Goal: Task Accomplishment & Management: Manage account settings

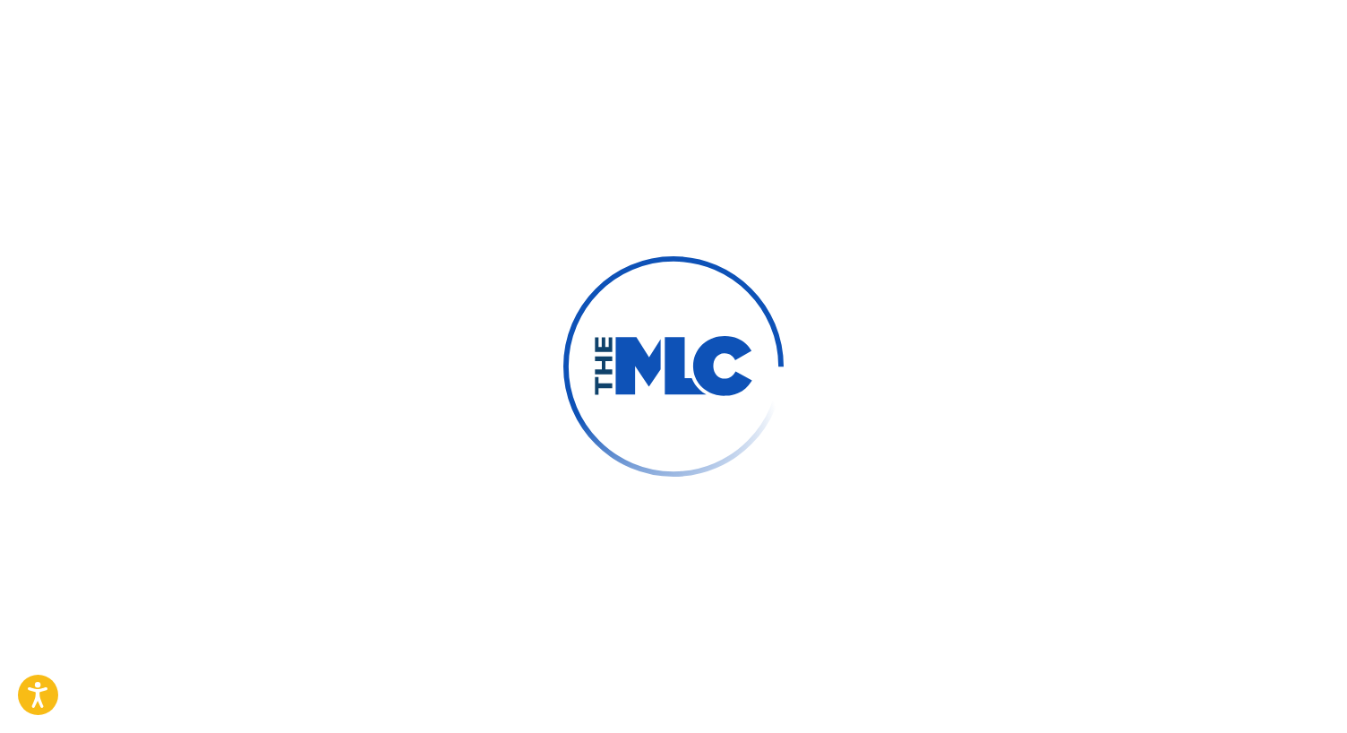
scroll to position [22, 0]
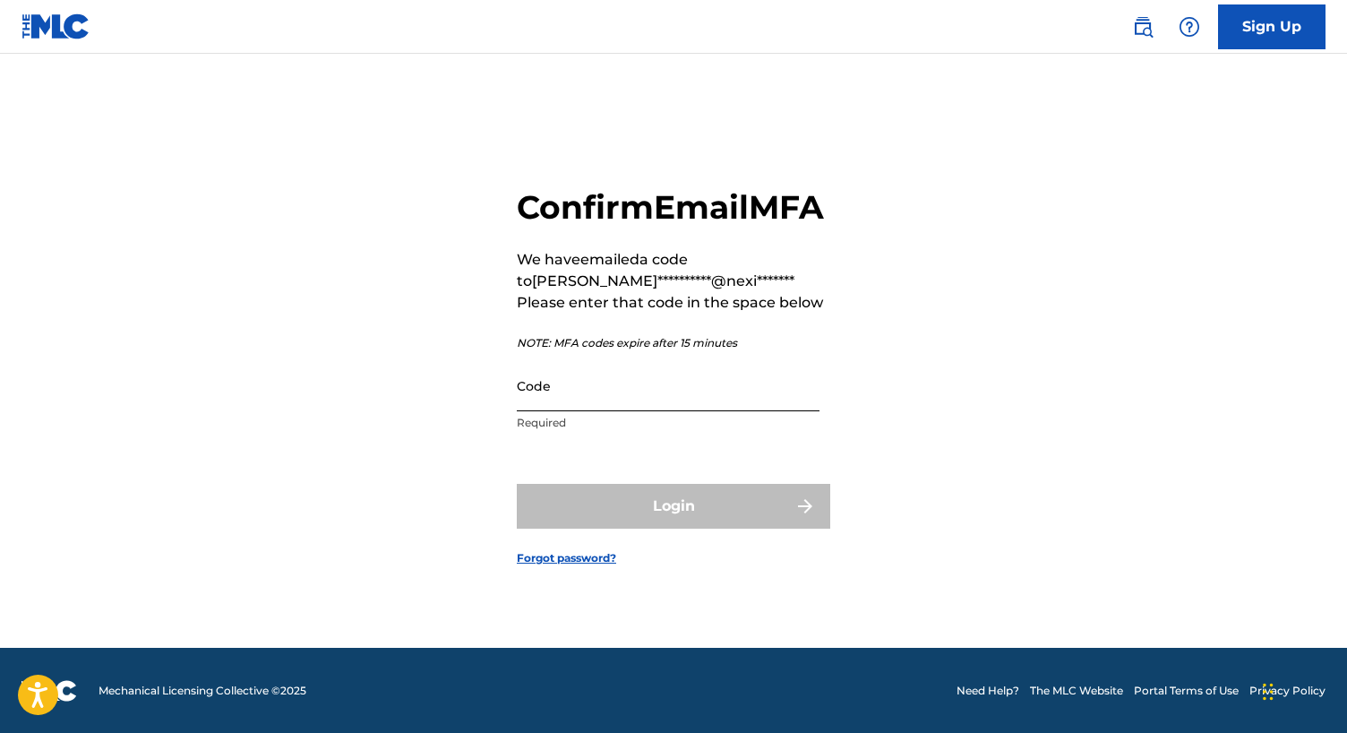
click at [601, 411] on input "Code" at bounding box center [668, 385] width 303 height 51
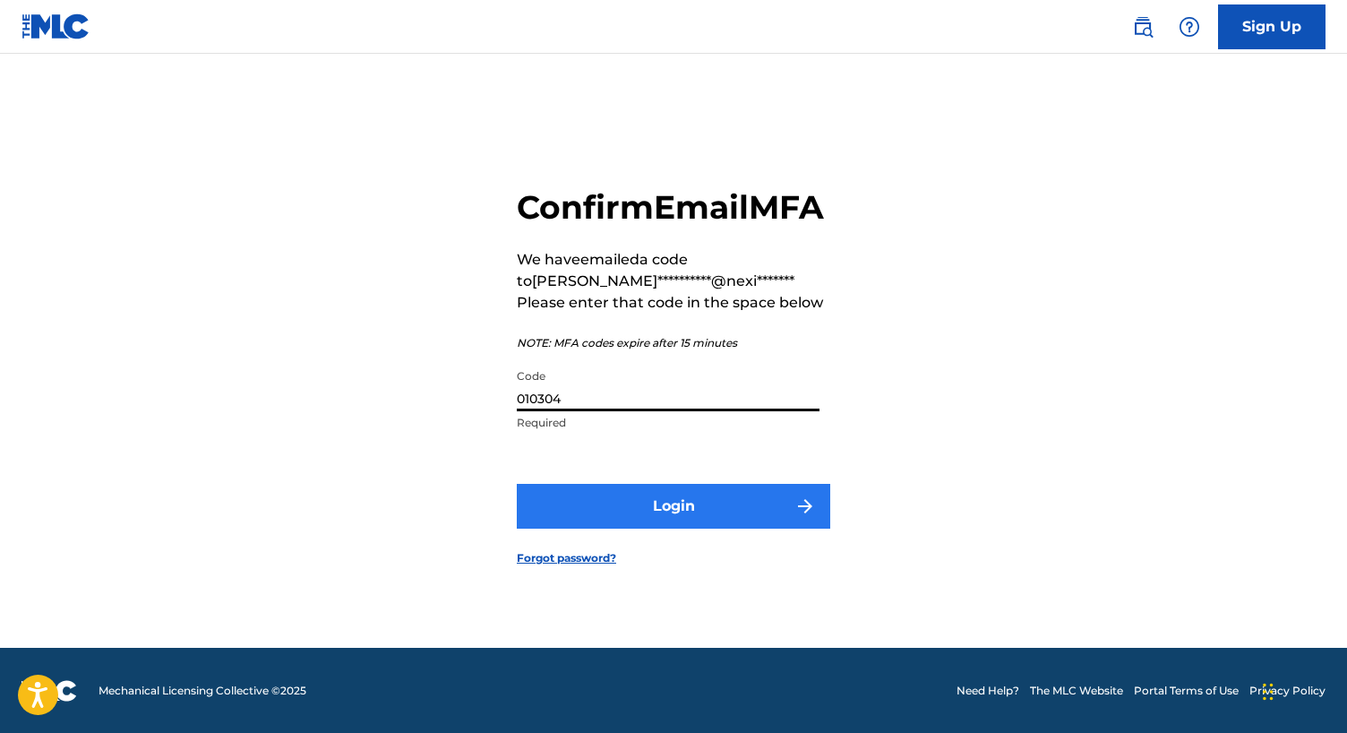
type input "010304"
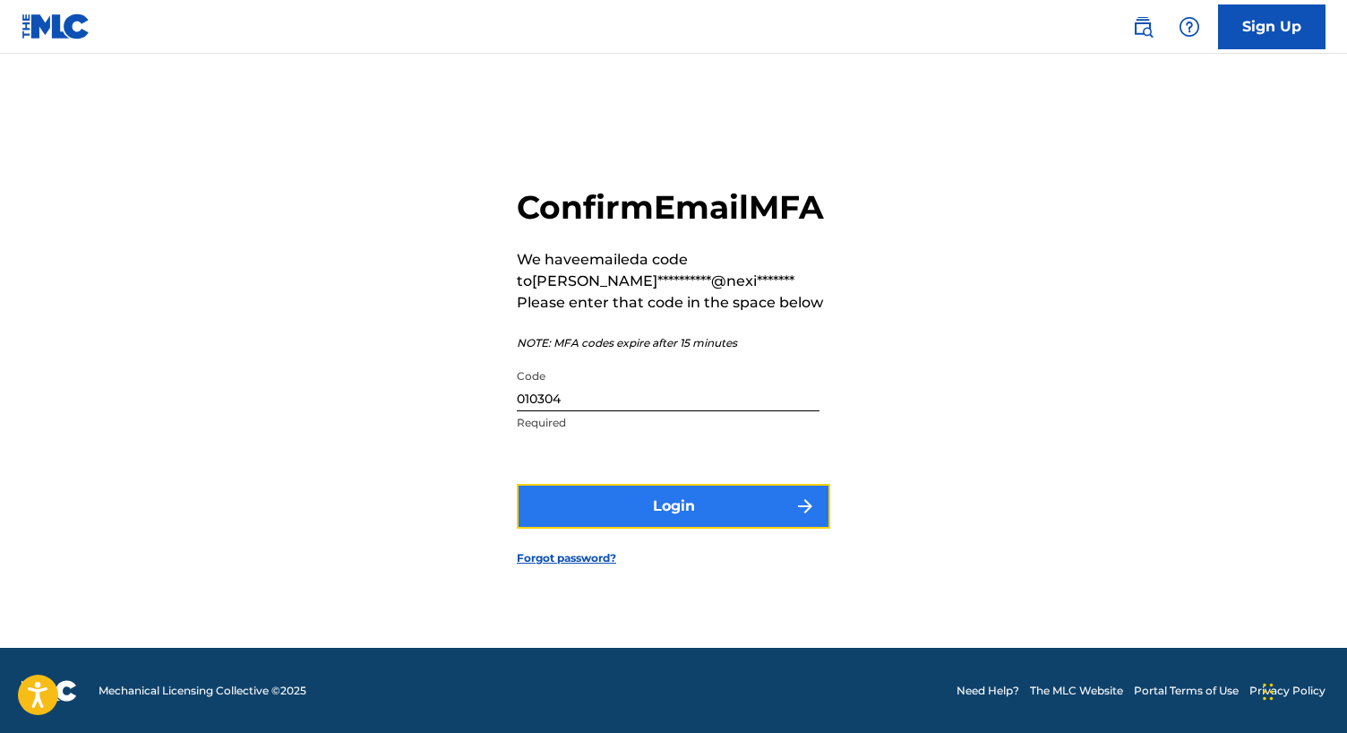
click at [661, 527] on button "Login" at bounding box center [673, 506] width 313 height 45
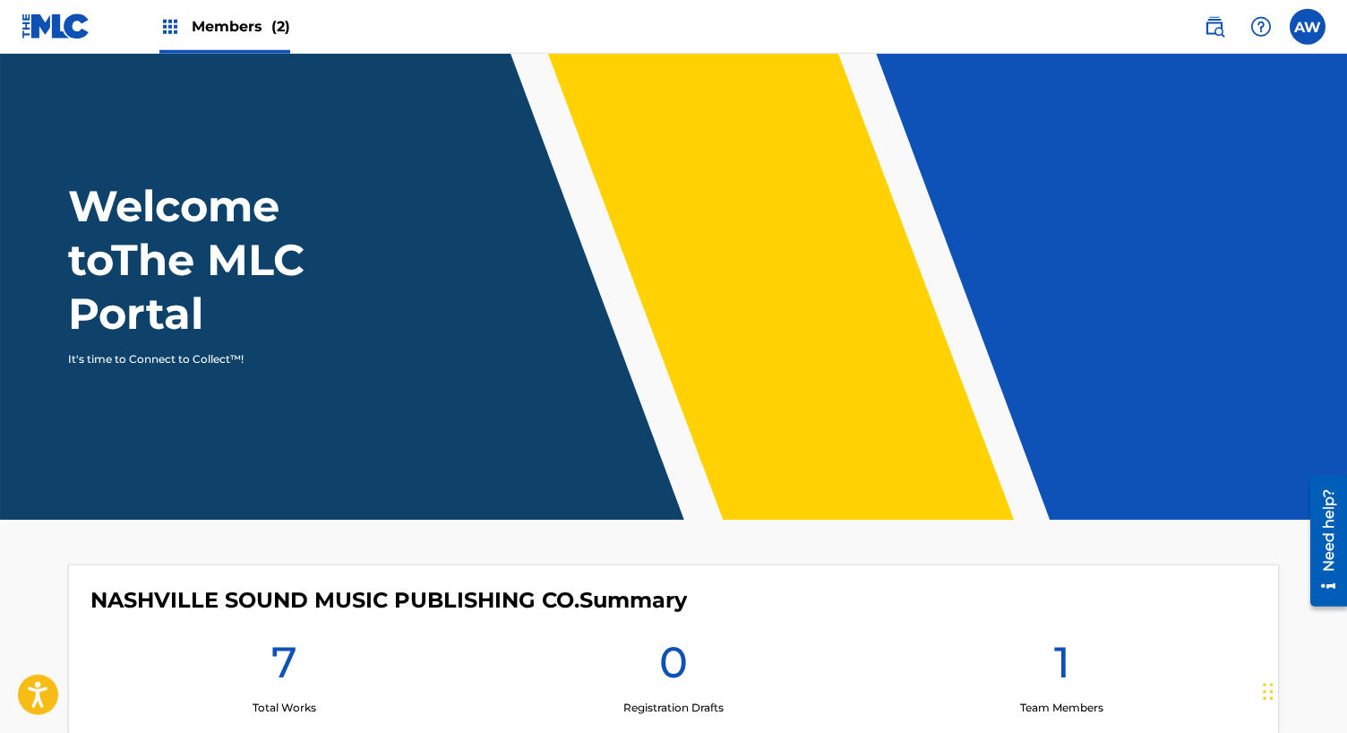
scroll to position [122, 0]
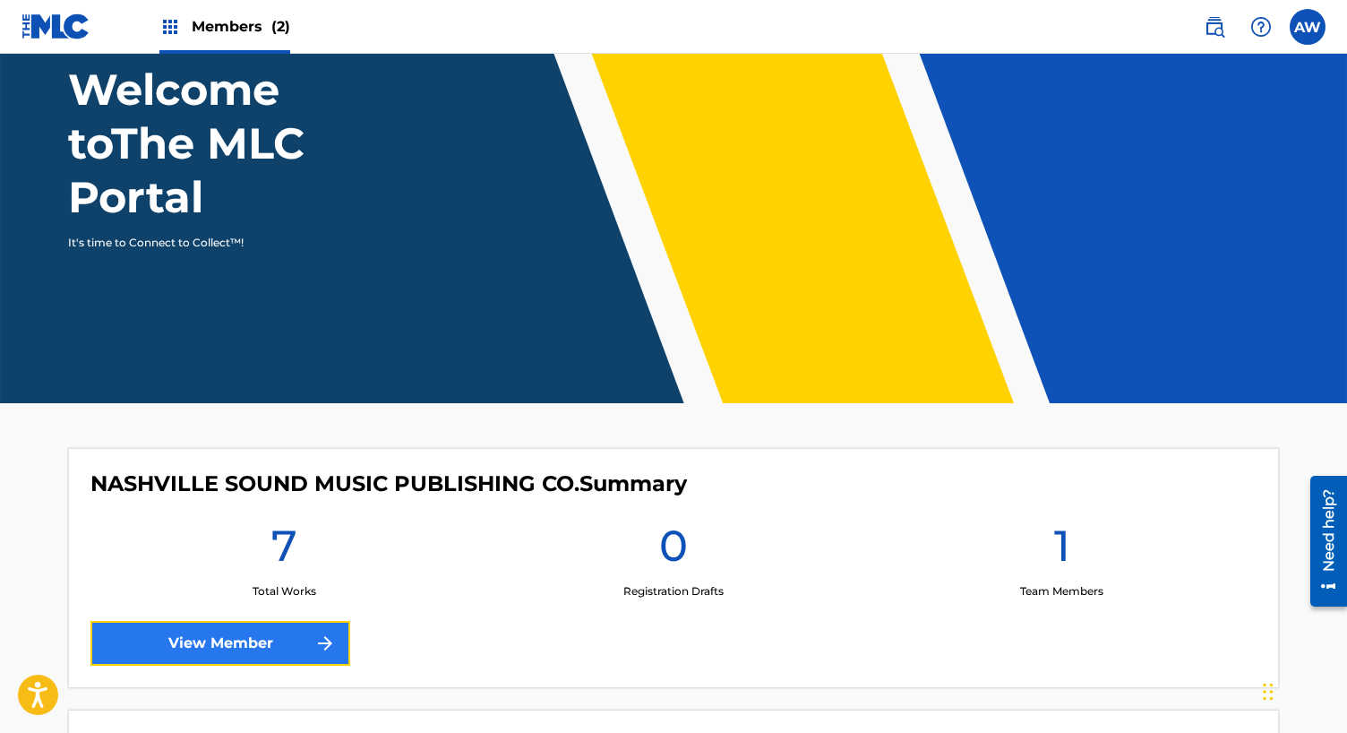
click at [252, 646] on link "View Member" at bounding box center [220, 643] width 260 height 45
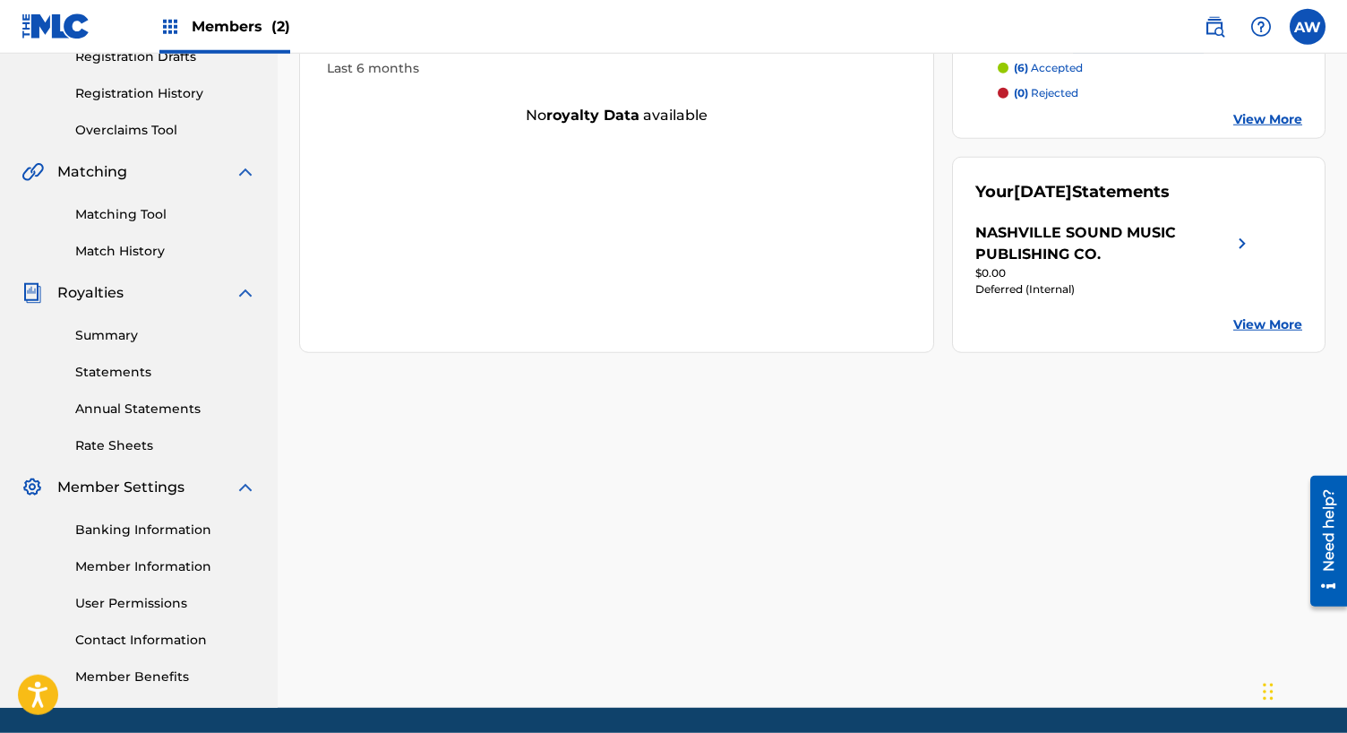
scroll to position [365, 0]
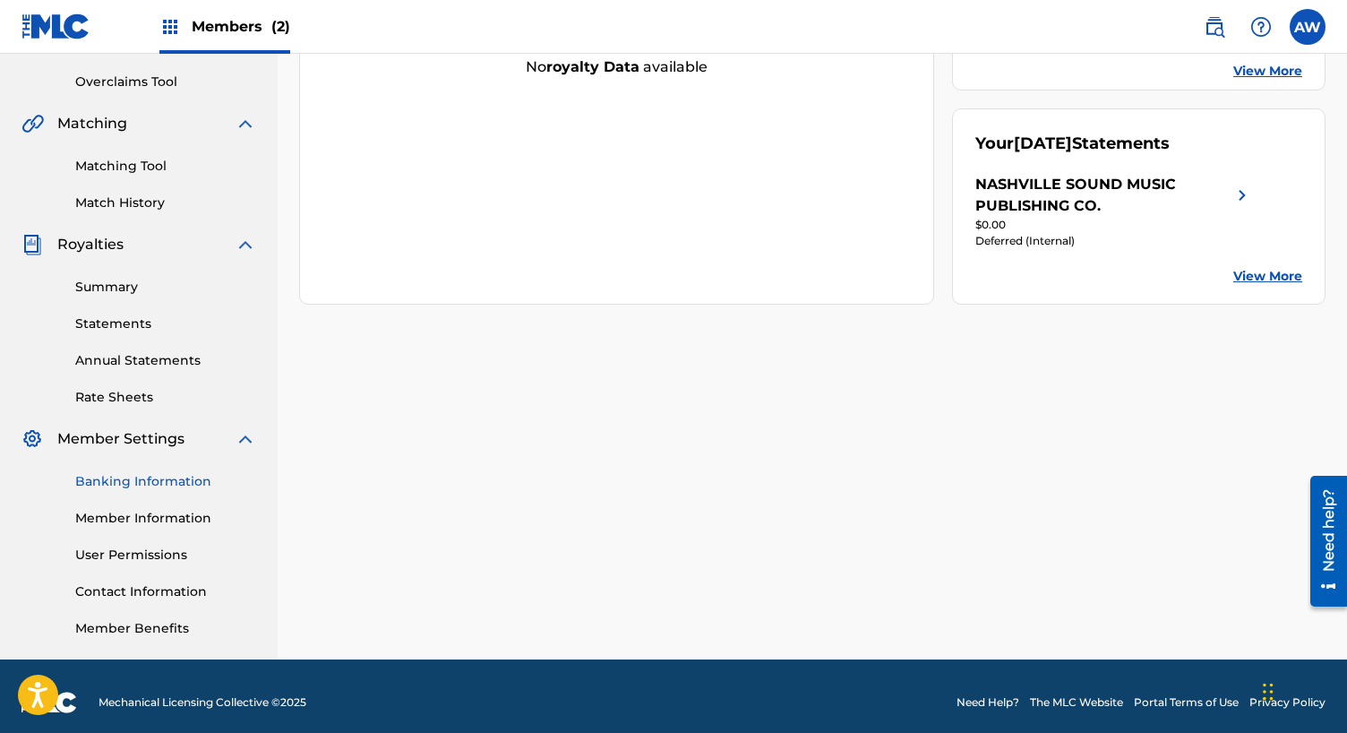
click at [116, 484] on link "Banking Information" at bounding box center [165, 481] width 181 height 19
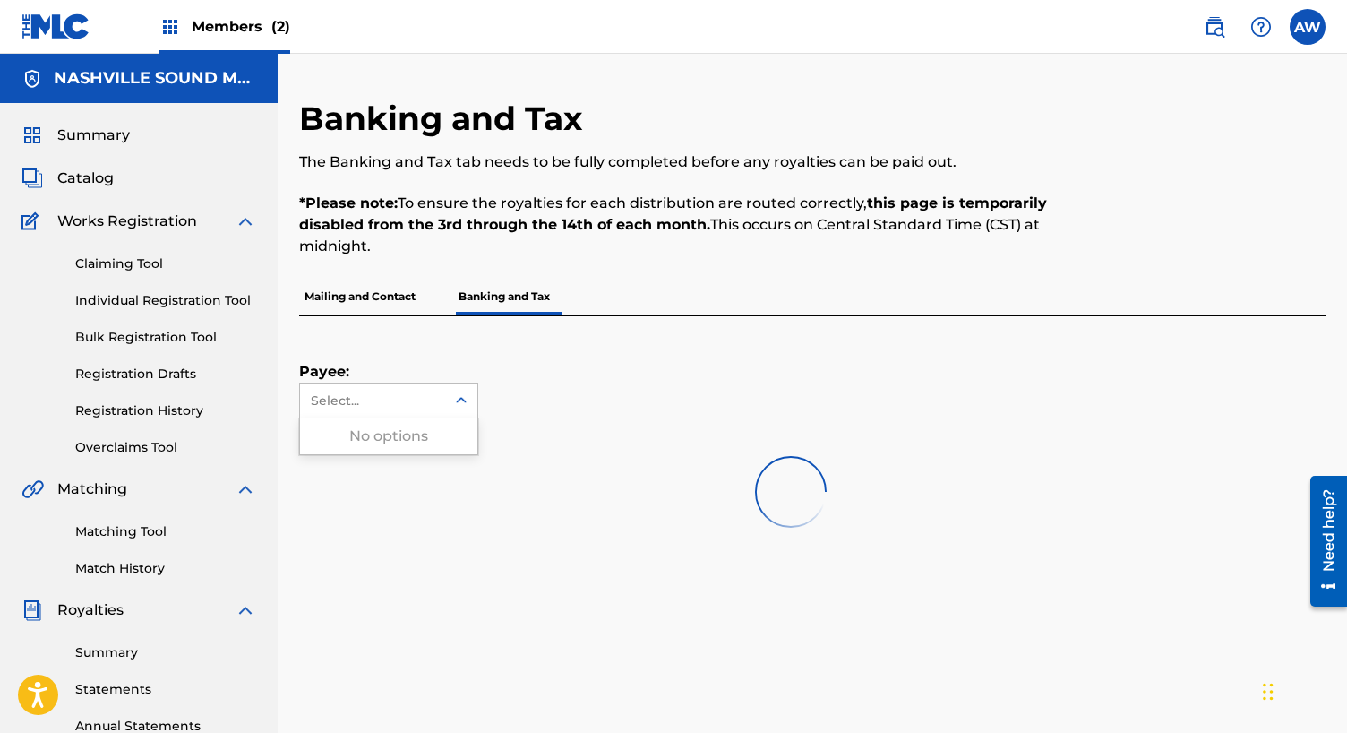
click at [463, 397] on icon at bounding box center [461, 400] width 18 height 18
click at [611, 390] on div "Payee: Use Up and Down to choose options, press Enter to select the currently f…" at bounding box center [790, 367] width 983 height 102
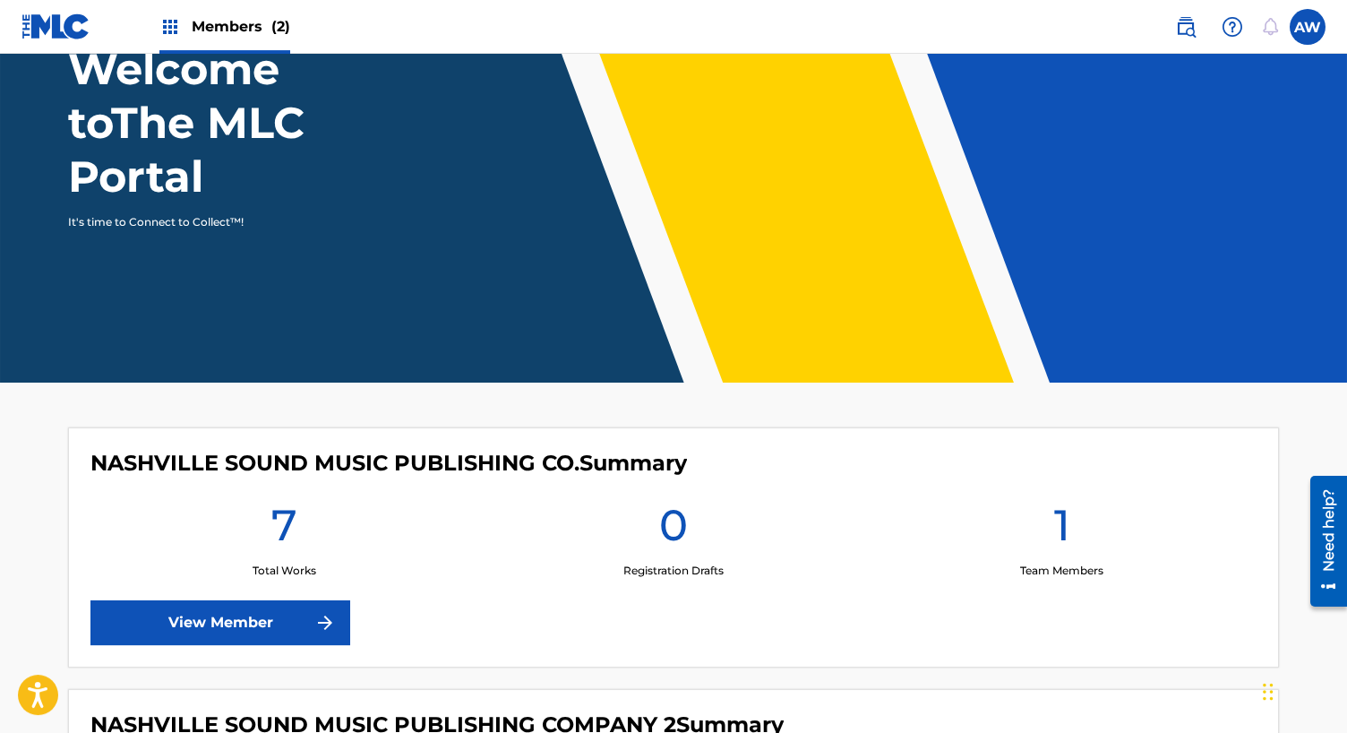
scroll to position [244, 0]
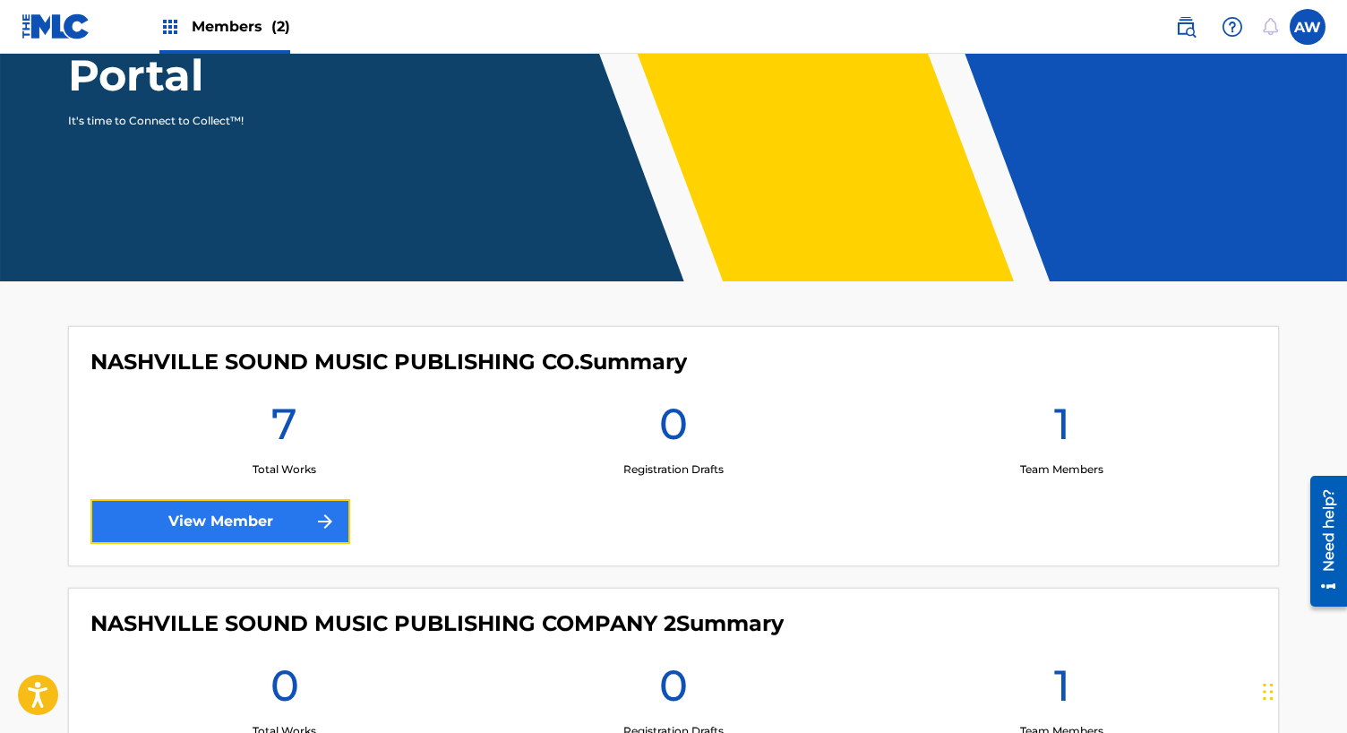
click at [213, 519] on link "View Member" at bounding box center [220, 521] width 260 height 45
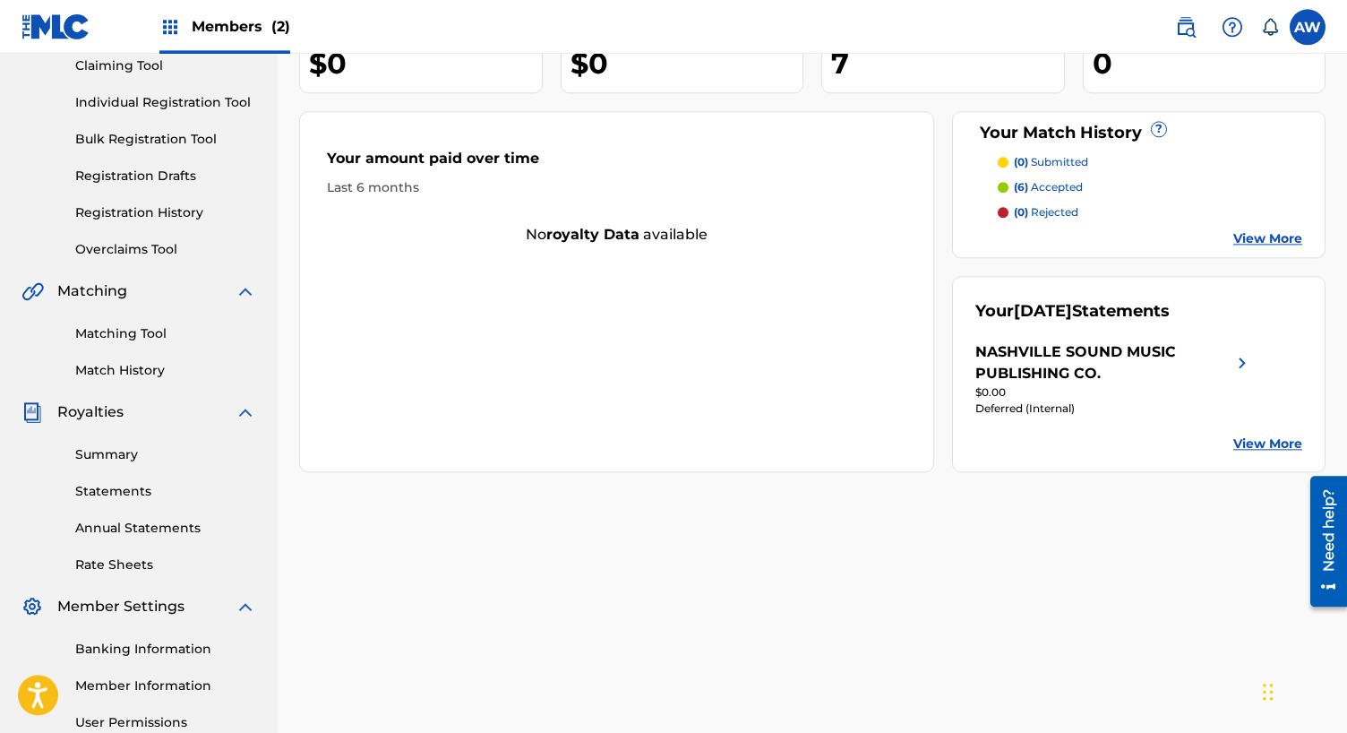
scroll to position [244, 0]
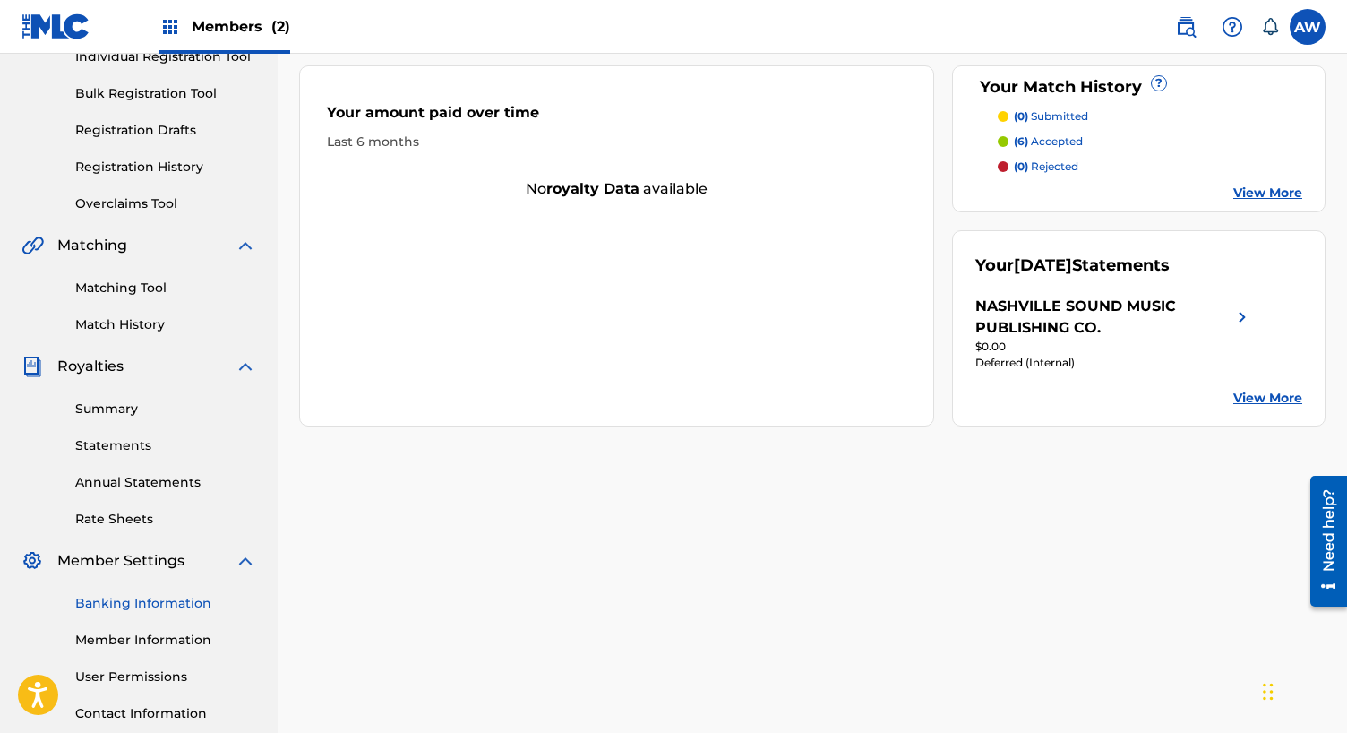
click at [117, 601] on link "Banking Information" at bounding box center [165, 603] width 181 height 19
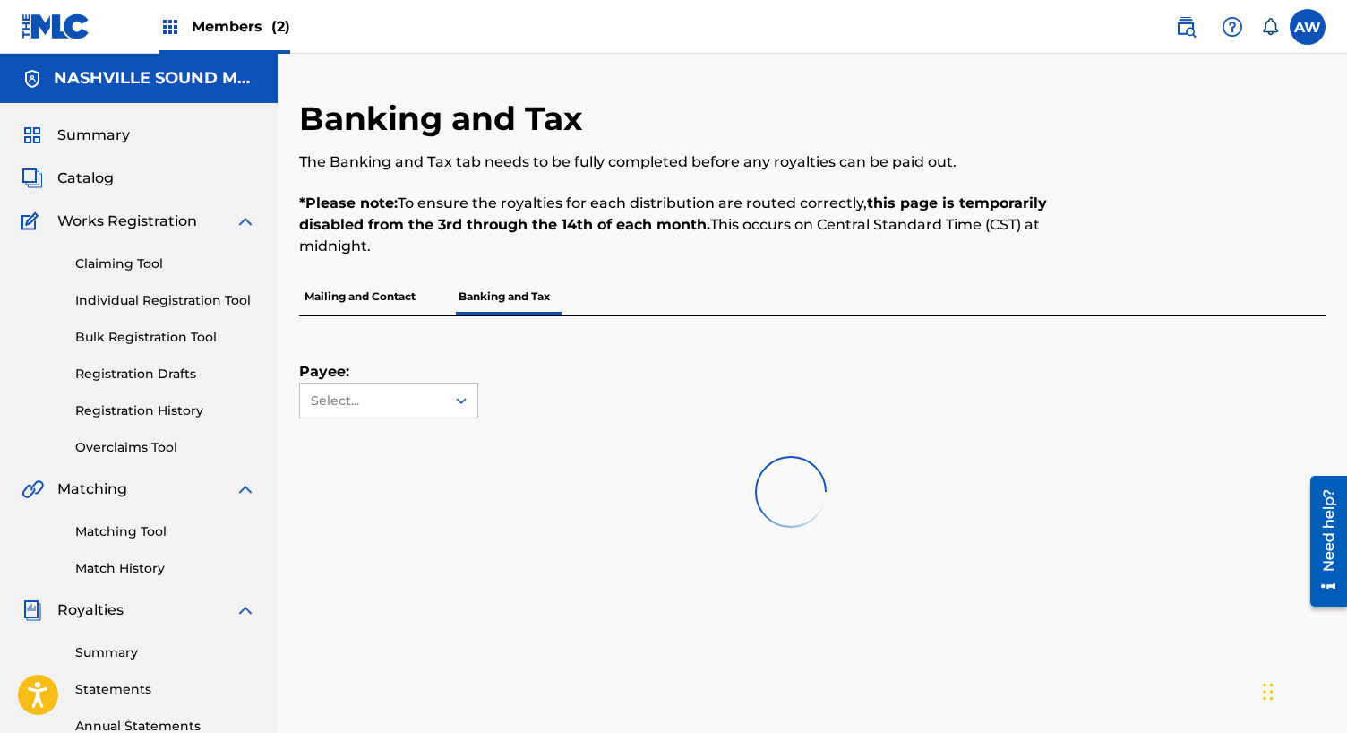
click at [367, 295] on p "Mailing and Contact" at bounding box center [360, 297] width 122 height 38
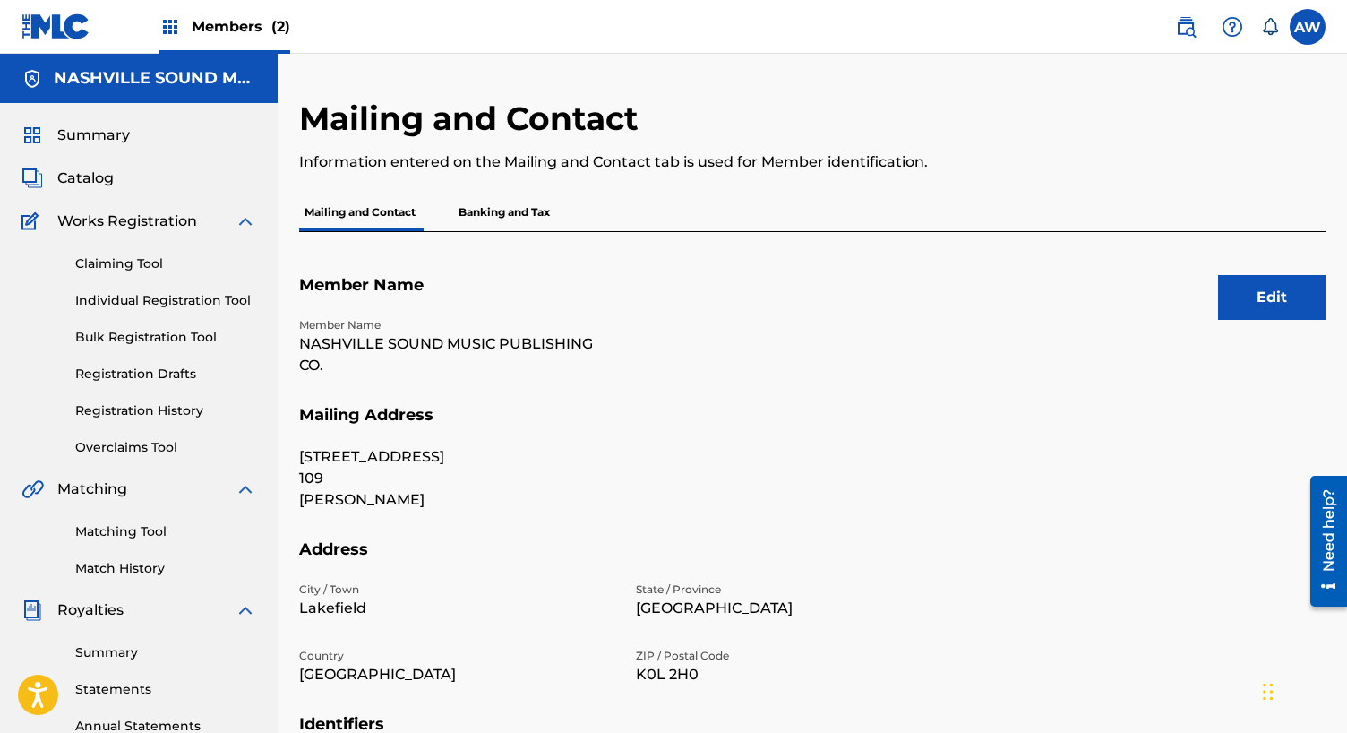
click at [503, 214] on p "Banking and Tax" at bounding box center [504, 212] width 102 height 38
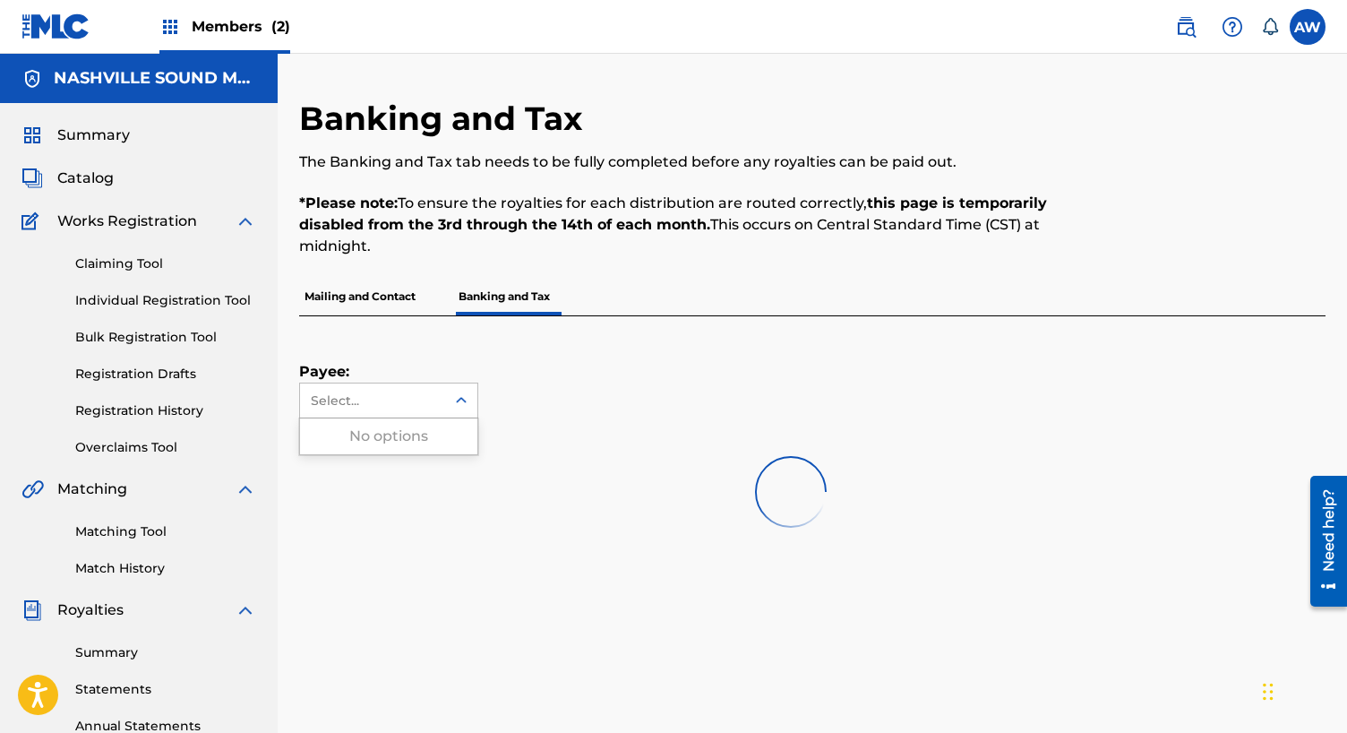
click at [339, 392] on div "Select..." at bounding box center [372, 400] width 122 height 19
click at [459, 401] on icon at bounding box center [461, 400] width 11 height 6
click at [107, 133] on span "Summary" at bounding box center [93, 134] width 73 height 21
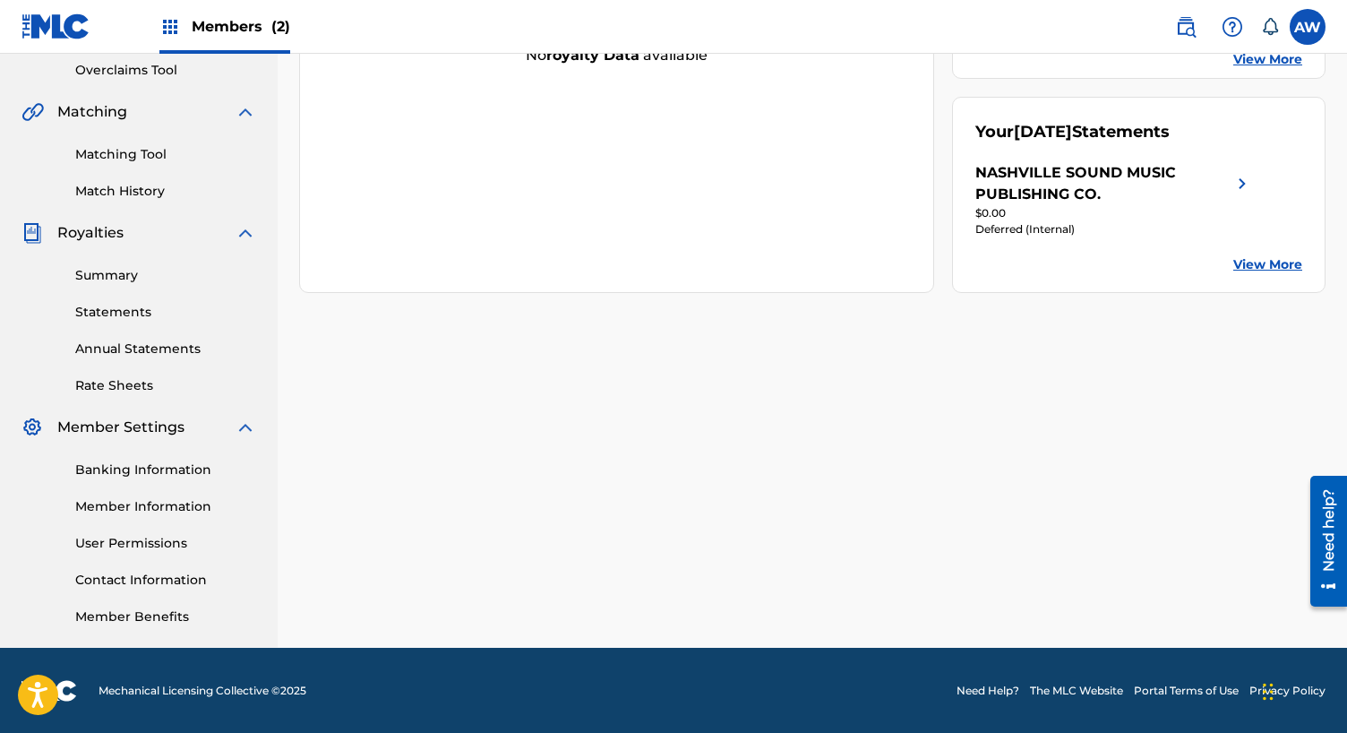
scroll to position [378, 0]
click at [107, 467] on link "Banking Information" at bounding box center [165, 468] width 181 height 19
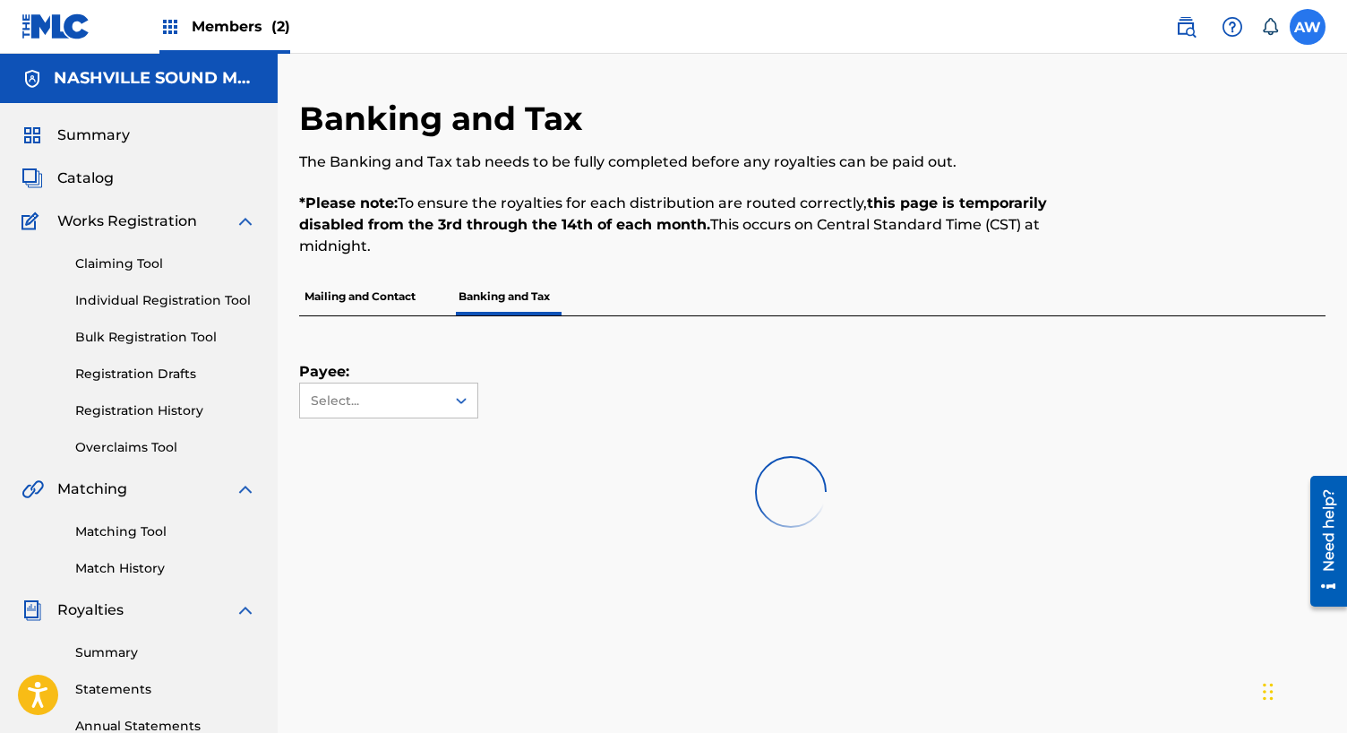
click at [1304, 28] on label at bounding box center [1308, 27] width 36 height 36
click at [1308, 27] on input "AW [PERSON_NAME] [EMAIL_ADDRESS][DOMAIN_NAME] Notification Preferences Profile …" at bounding box center [1308, 27] width 0 height 0
click at [1147, 254] on p "Log out" at bounding box center [1134, 253] width 42 height 16
click at [1308, 27] on input "AW [PERSON_NAME] [EMAIL_ADDRESS][DOMAIN_NAME] Notification Preferences Profile …" at bounding box center [1308, 27] width 0 height 0
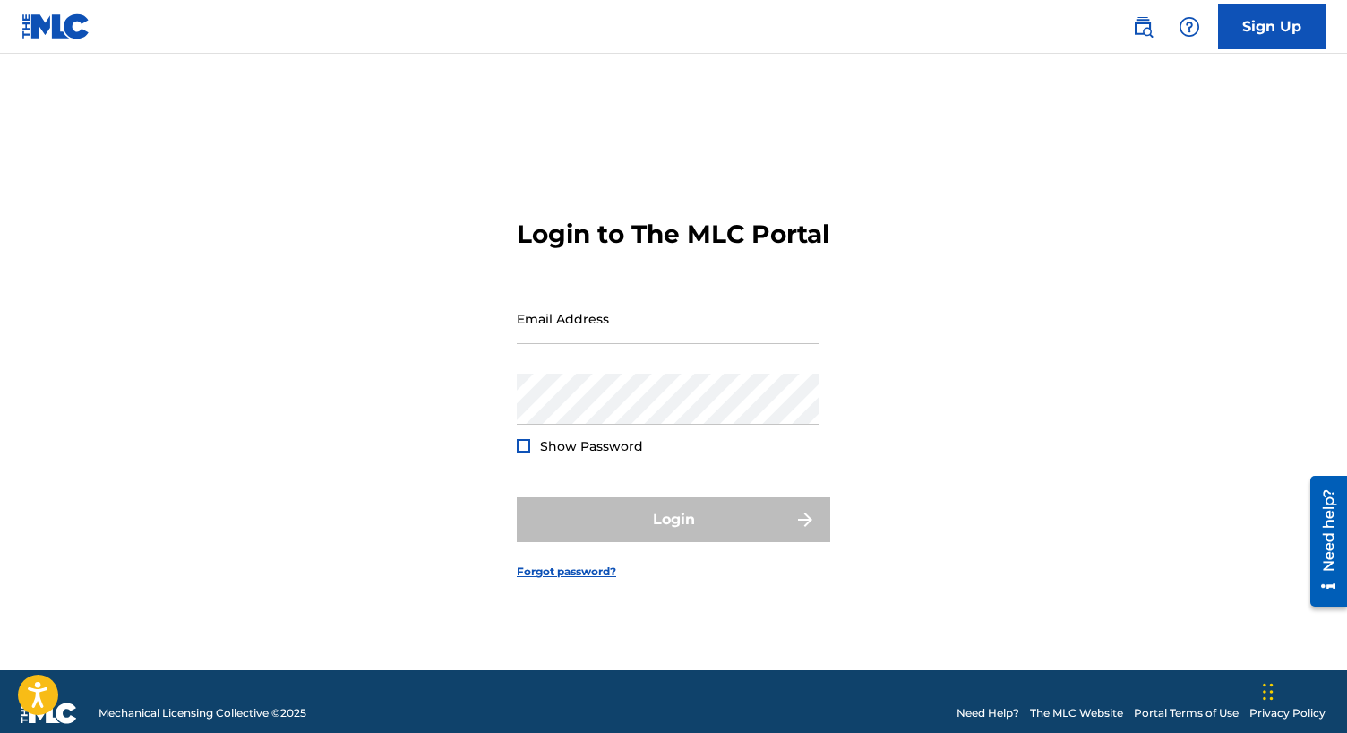
type input "[EMAIL_ADDRESS][DOMAIN_NAME]"
